Goal: Transaction & Acquisition: Purchase product/service

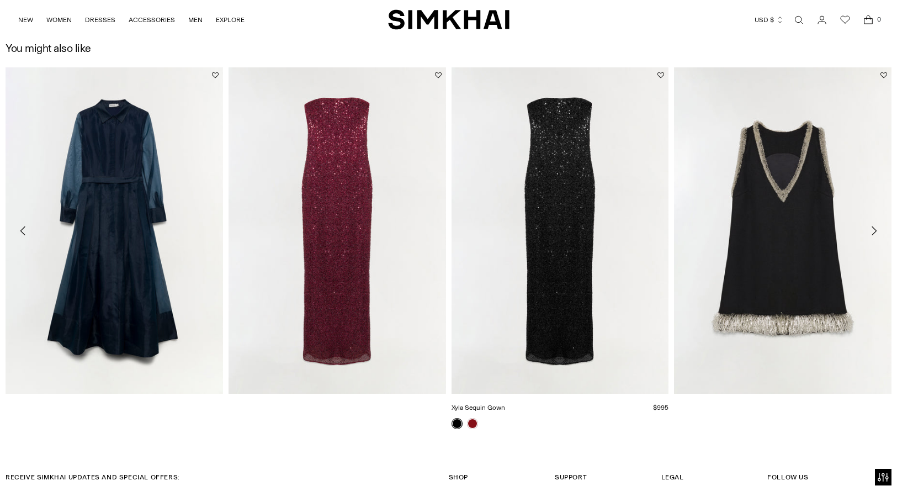
scroll to position [1327, 0]
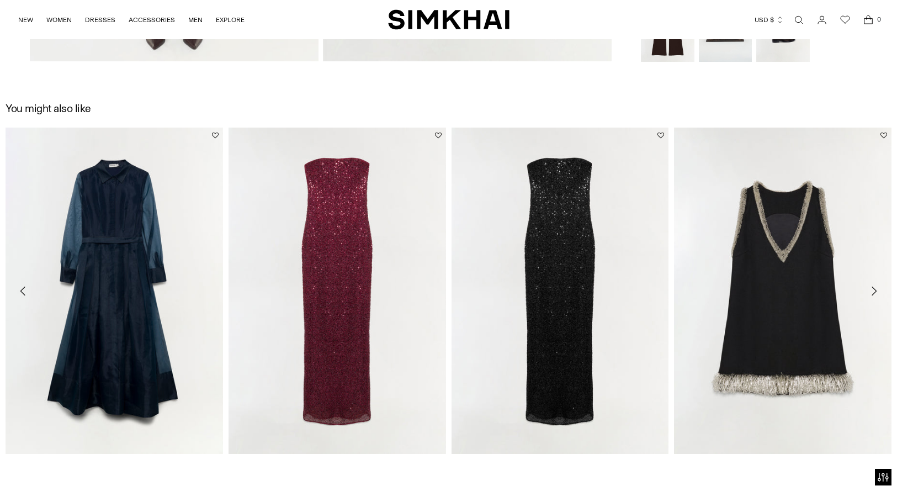
click at [876, 285] on icon "Move to next carousel slide" at bounding box center [873, 290] width 13 height 13
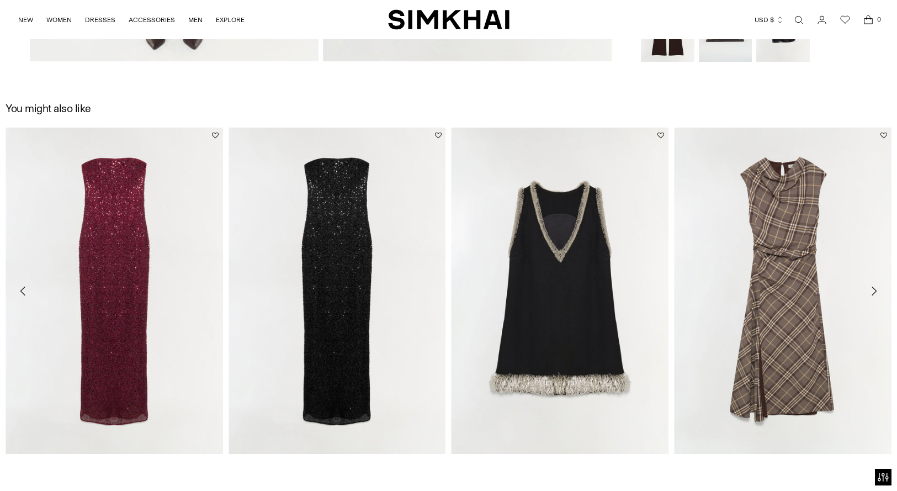
click at [876, 285] on icon "Move to next carousel slide" at bounding box center [873, 290] width 13 height 13
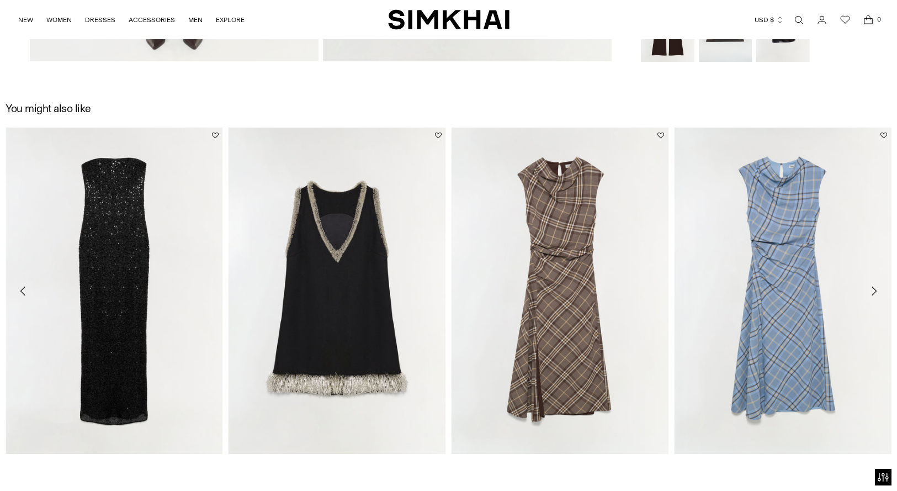
click at [876, 285] on icon "Move to next carousel slide" at bounding box center [873, 290] width 13 height 13
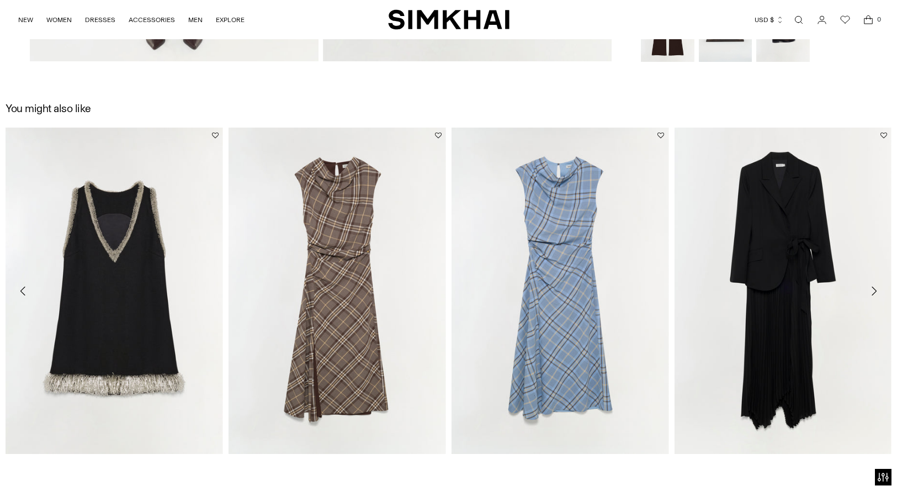
click at [876, 285] on icon "Move to next carousel slide" at bounding box center [873, 290] width 13 height 13
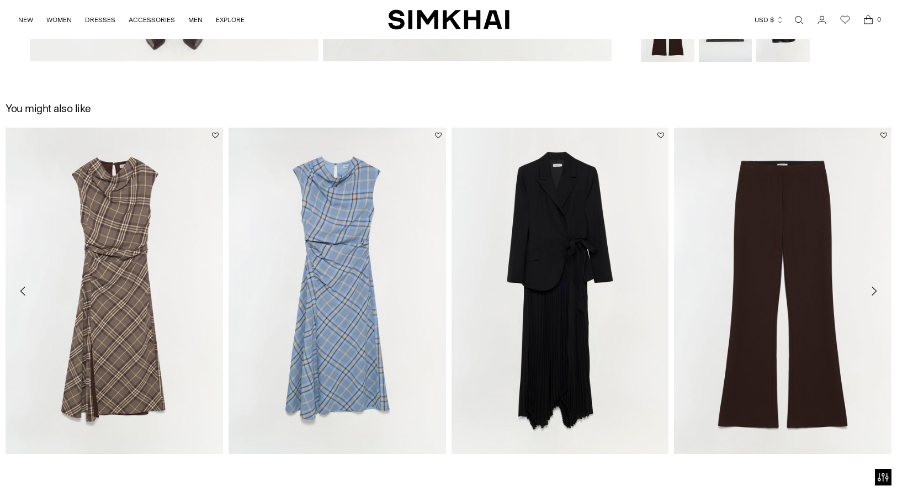
click at [876, 285] on icon "Move to next carousel slide" at bounding box center [873, 290] width 13 height 13
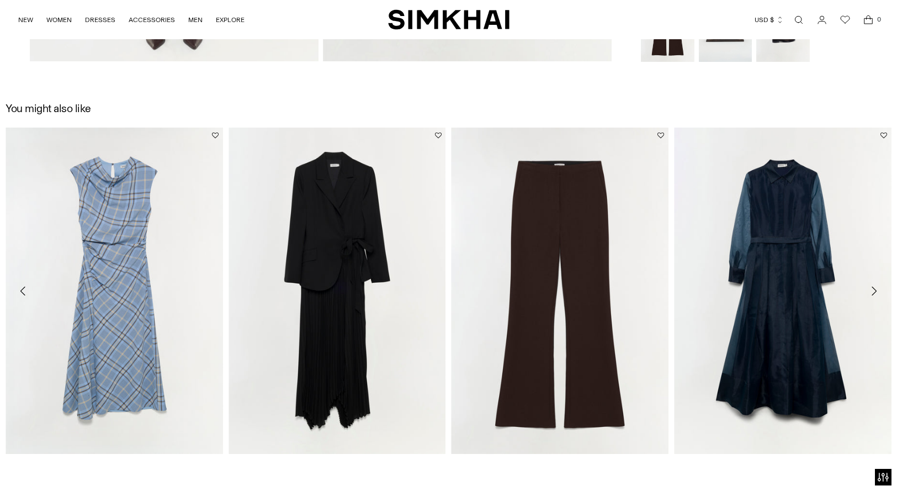
click at [876, 285] on icon "Move to next carousel slide" at bounding box center [873, 290] width 13 height 13
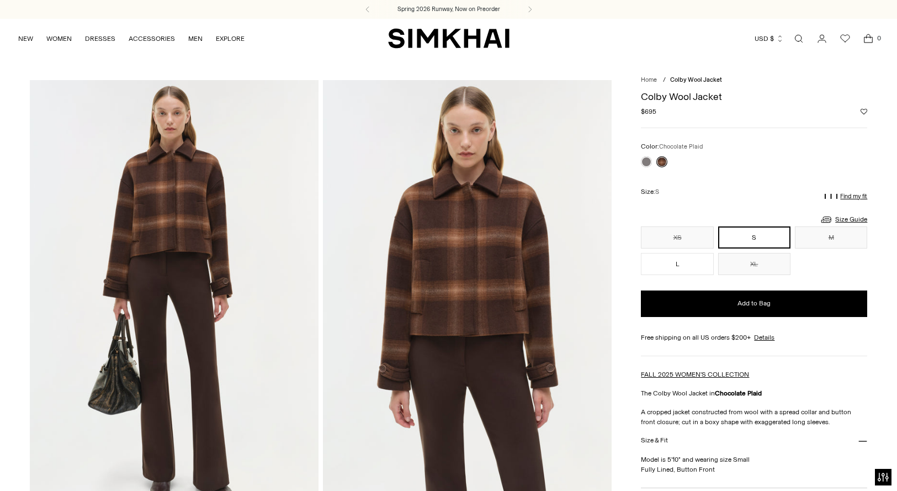
scroll to position [0, 0]
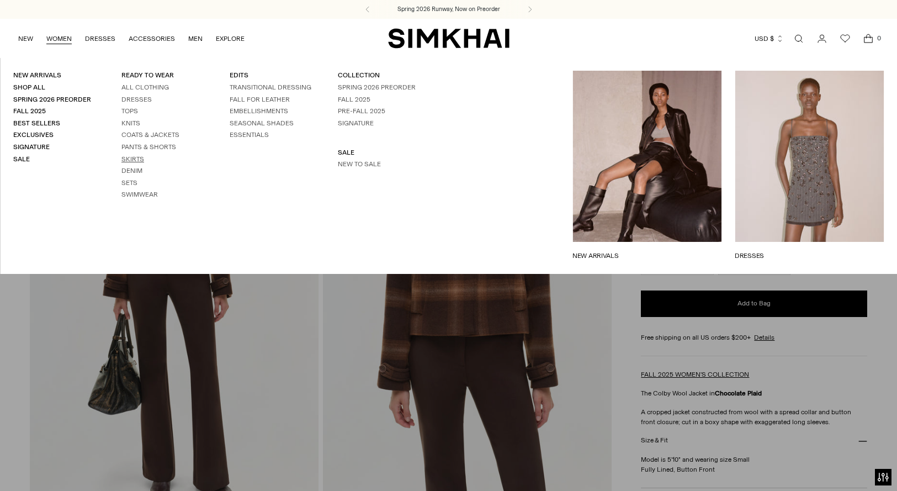
click at [144, 163] on link "Skirts" at bounding box center [132, 159] width 23 height 8
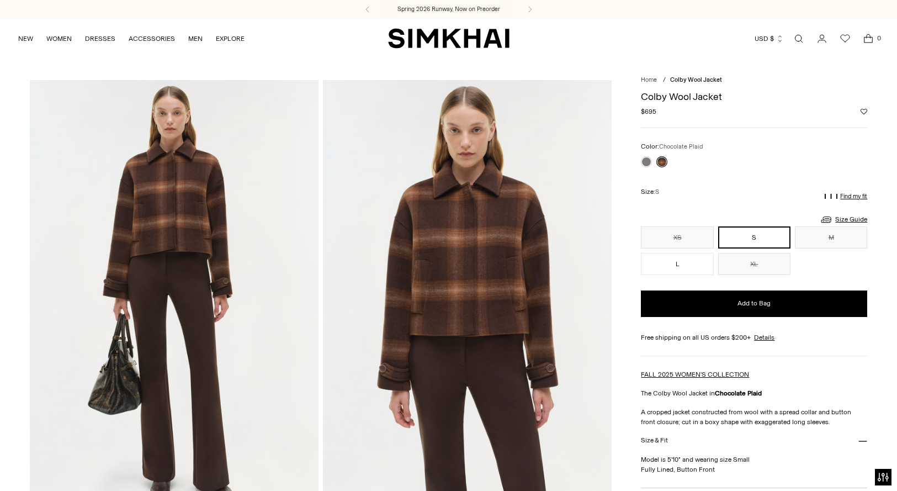
click at [533, 238] on img at bounding box center [467, 296] width 289 height 433
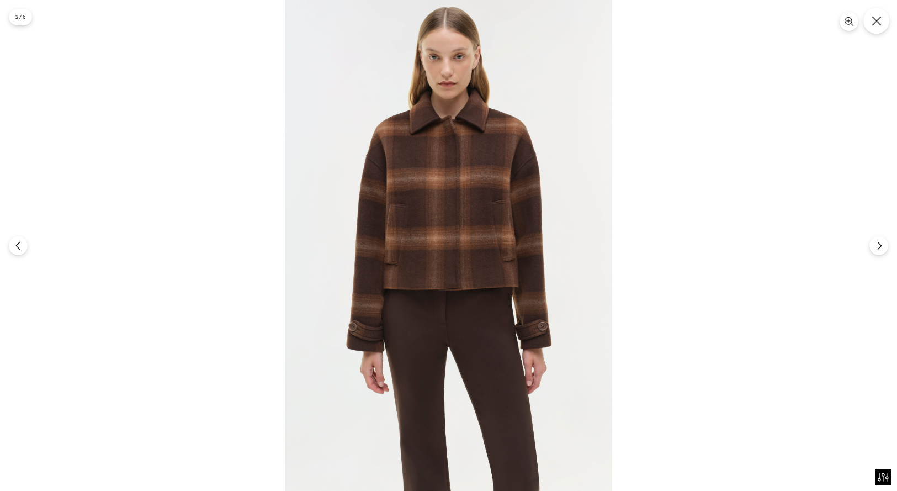
click at [876, 17] on icon "Close" at bounding box center [876, 21] width 10 height 10
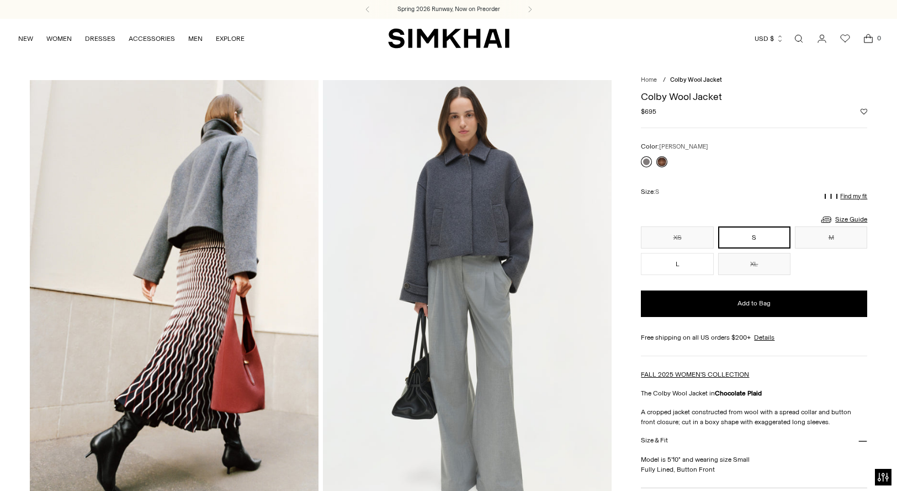
click at [646, 167] on link at bounding box center [646, 161] width 11 height 11
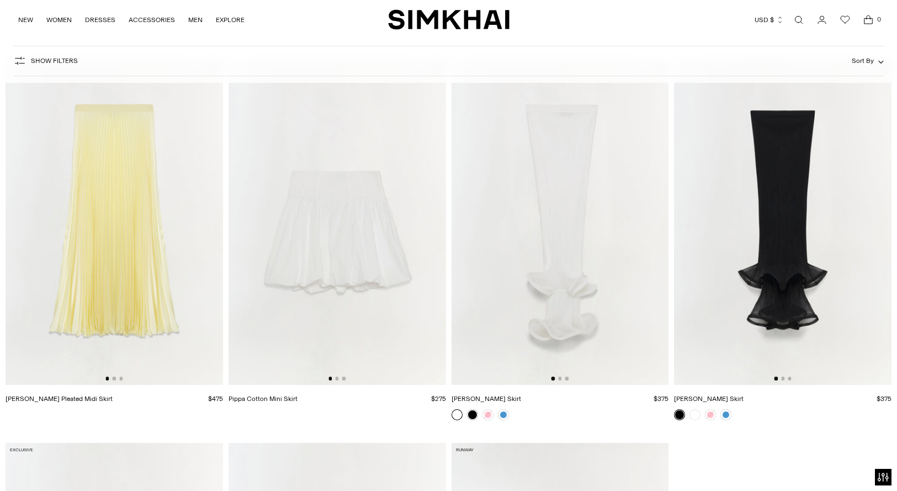
scroll to position [1972, 0]
